Goal: Complete application form

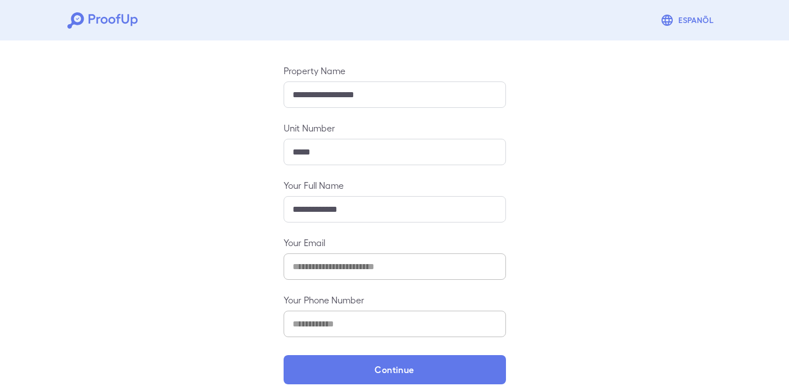
scroll to position [123, 0]
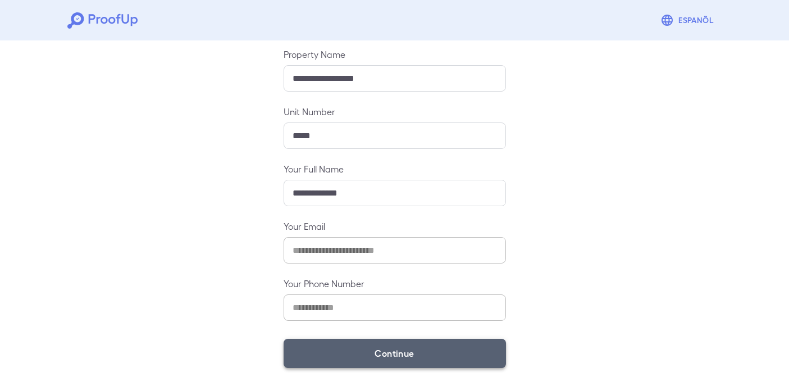
click at [415, 358] on button "Continue" at bounding box center [394, 352] width 222 height 29
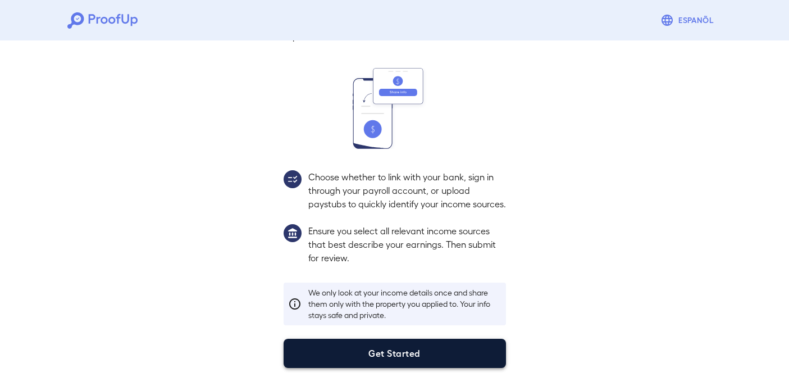
click at [418, 354] on button "Get Started" at bounding box center [394, 352] width 222 height 29
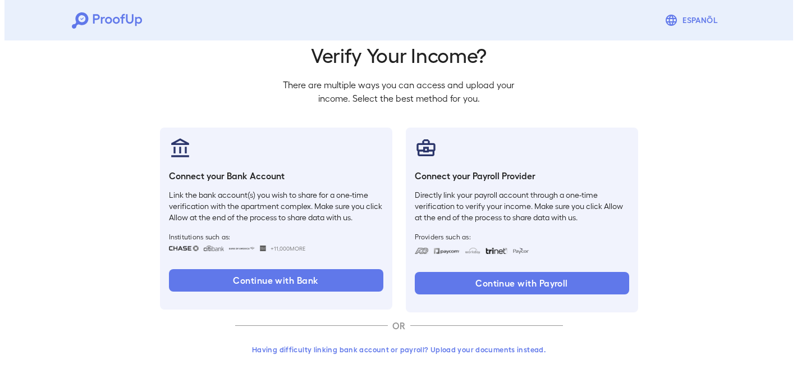
scroll to position [43, 0]
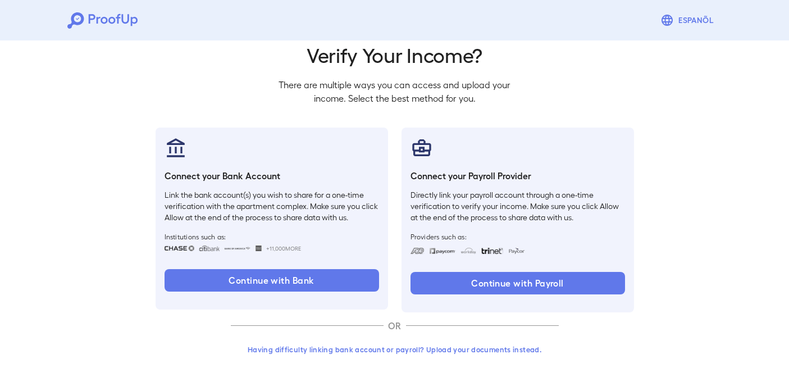
click at [430, 352] on button "Having difficulty linking bank account or payroll? Upload your documents instea…" at bounding box center [395, 349] width 328 height 20
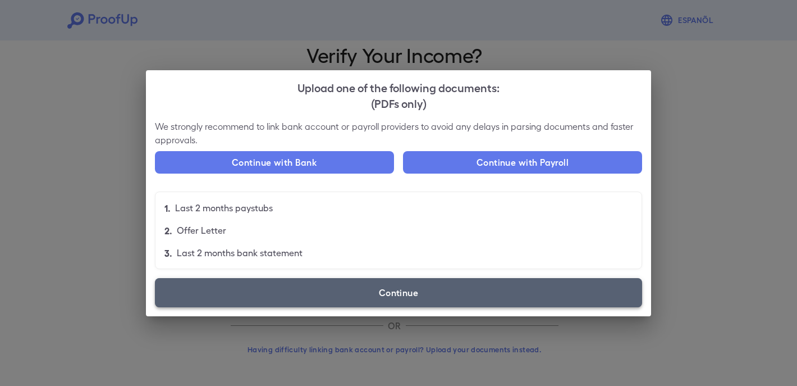
click at [423, 284] on label "Continue" at bounding box center [398, 292] width 487 height 29
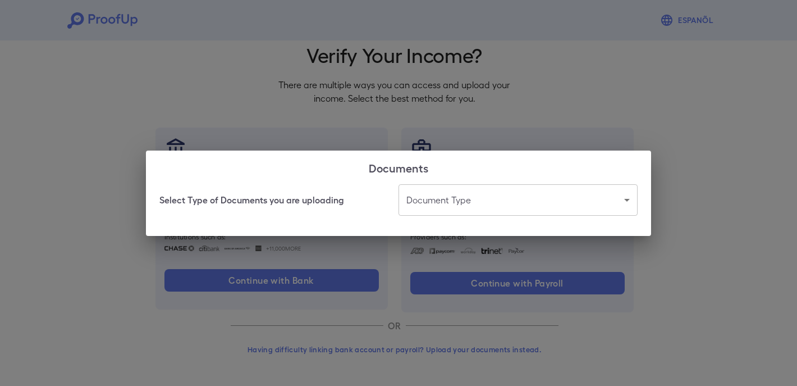
click at [440, 214] on body "Espanõl Go back How Would You Like to Verify Your Income? There are multiple wa…" at bounding box center [398, 171] width 797 height 429
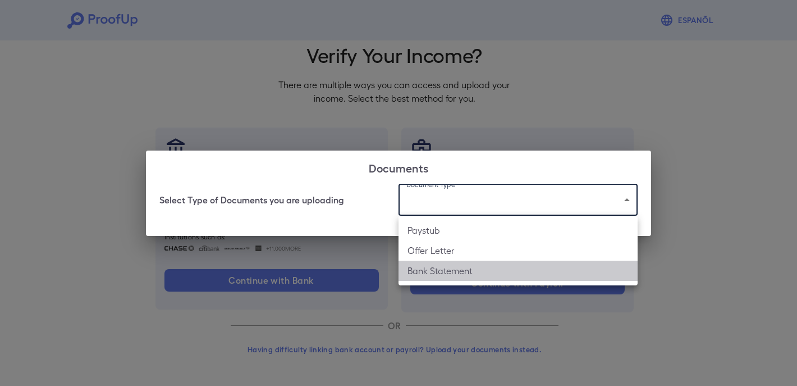
click at [461, 267] on li "Bank Statement" at bounding box center [518, 270] width 239 height 20
type input "**********"
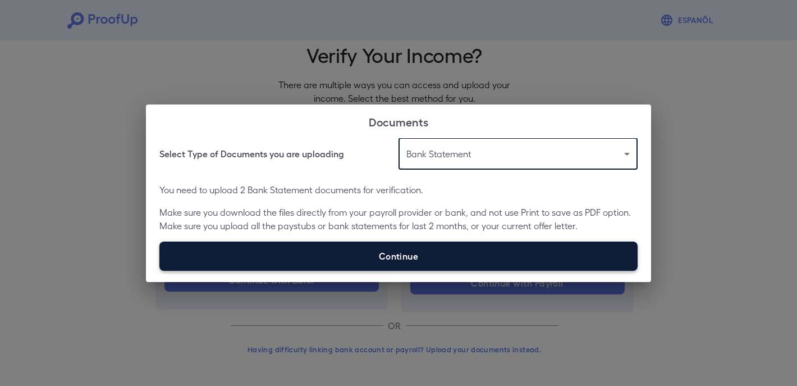
click at [451, 262] on label "Continue" at bounding box center [398, 255] width 478 height 29
click at [160, 270] on input "Continue" at bounding box center [159, 270] width 1 height 1
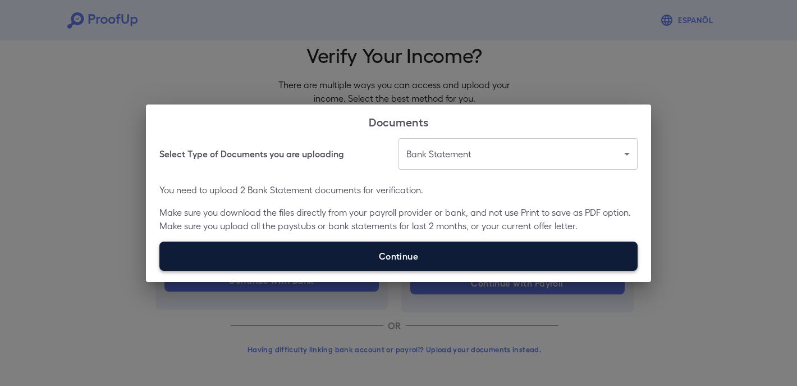
click at [438, 250] on label "Continue" at bounding box center [398, 255] width 478 height 29
click at [160, 270] on input "Continue" at bounding box center [159, 270] width 1 height 1
type input "**********"
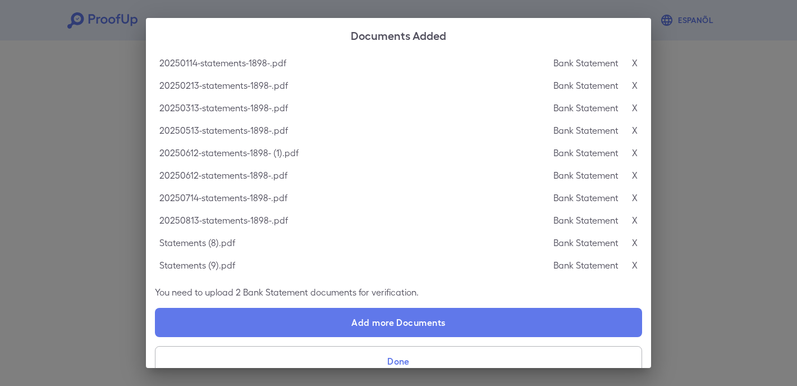
scroll to position [17, 0]
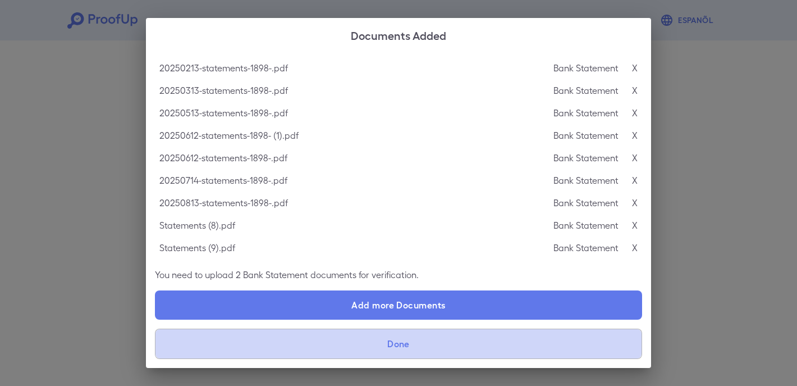
click at [463, 342] on button "Done" at bounding box center [398, 343] width 487 height 30
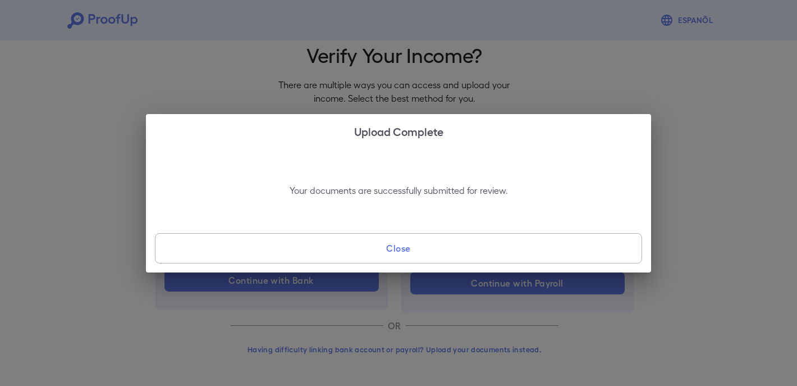
scroll to position [0, 0]
click at [419, 247] on button "Close" at bounding box center [398, 248] width 487 height 30
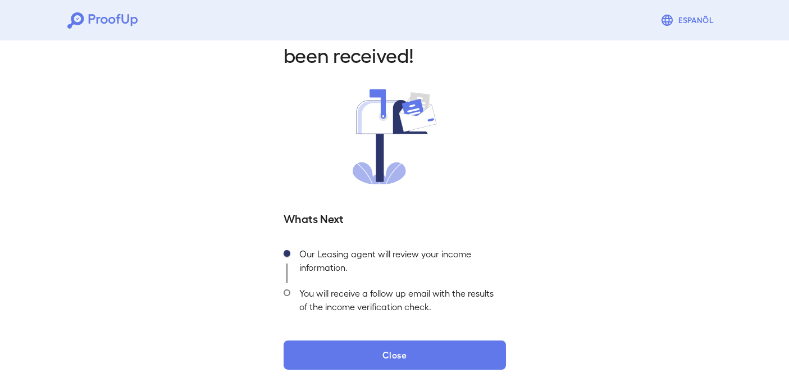
scroll to position [44, 0]
